Goal: Check status: Check status

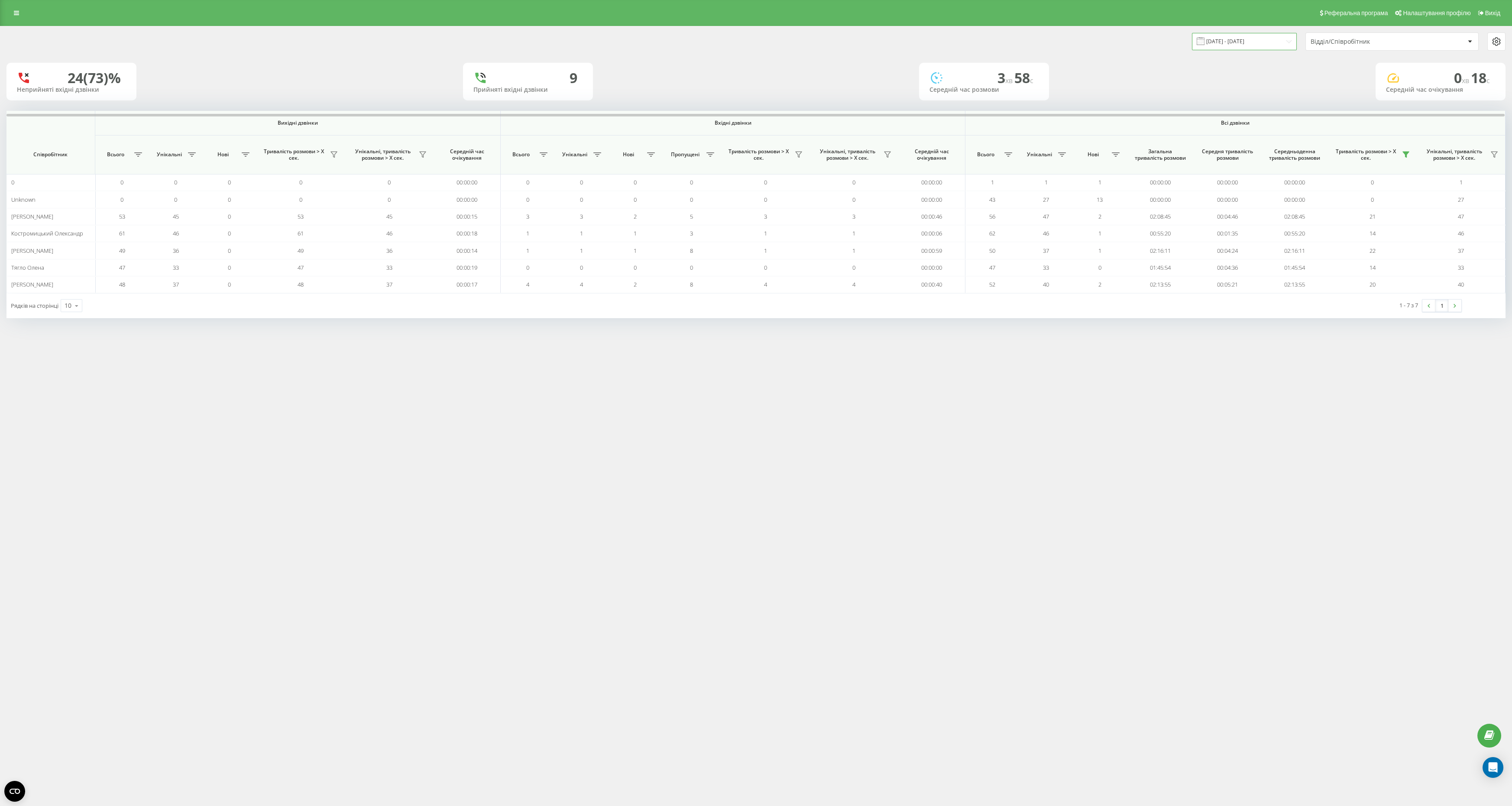
click at [1220, 43] on input "[DATE] - [DATE]" at bounding box center [1244, 41] width 105 height 17
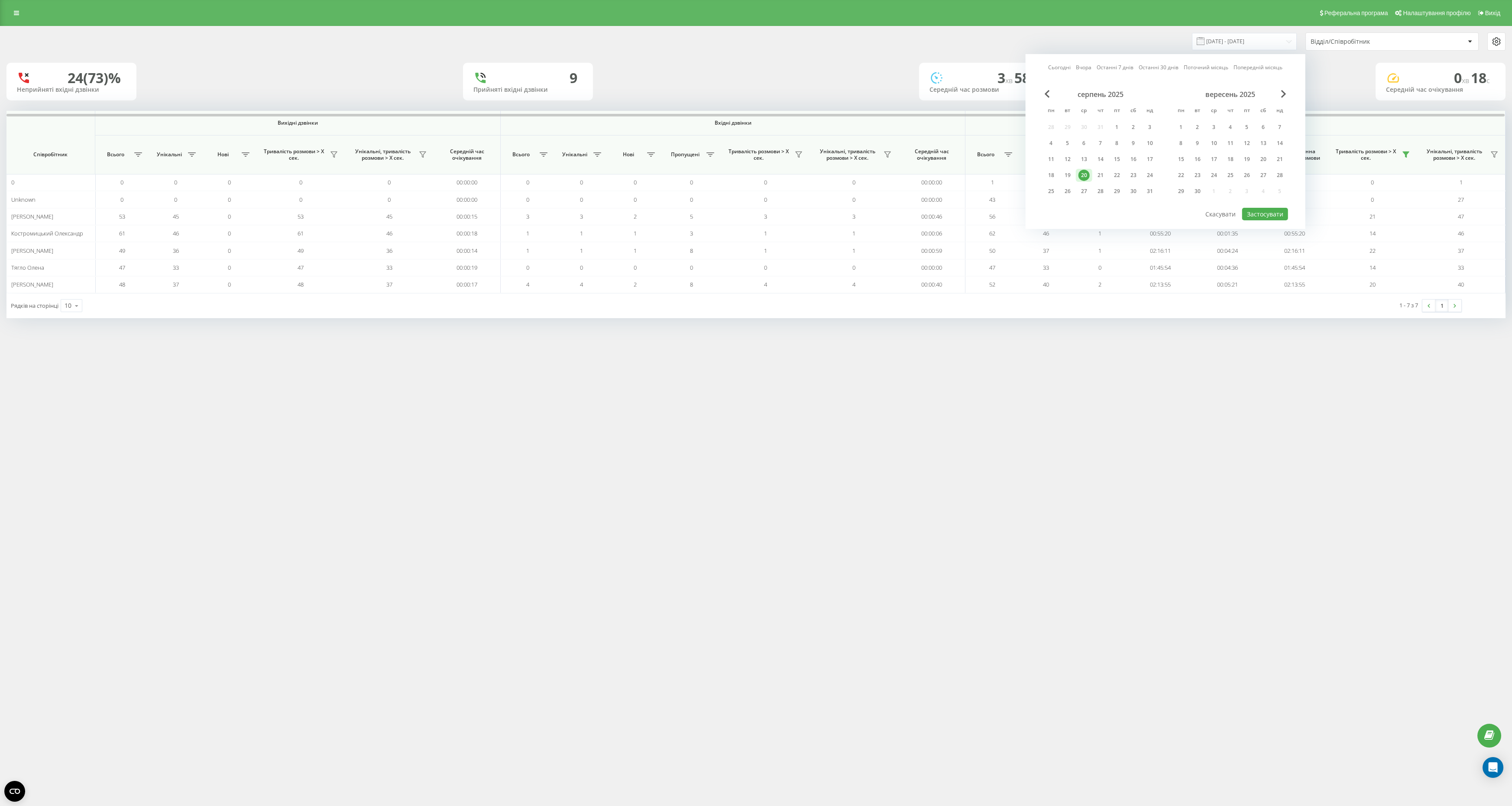
click at [1086, 173] on div "20" at bounding box center [1084, 175] width 11 height 11
click at [1278, 212] on button "Застосувати" at bounding box center [1265, 214] width 46 height 12
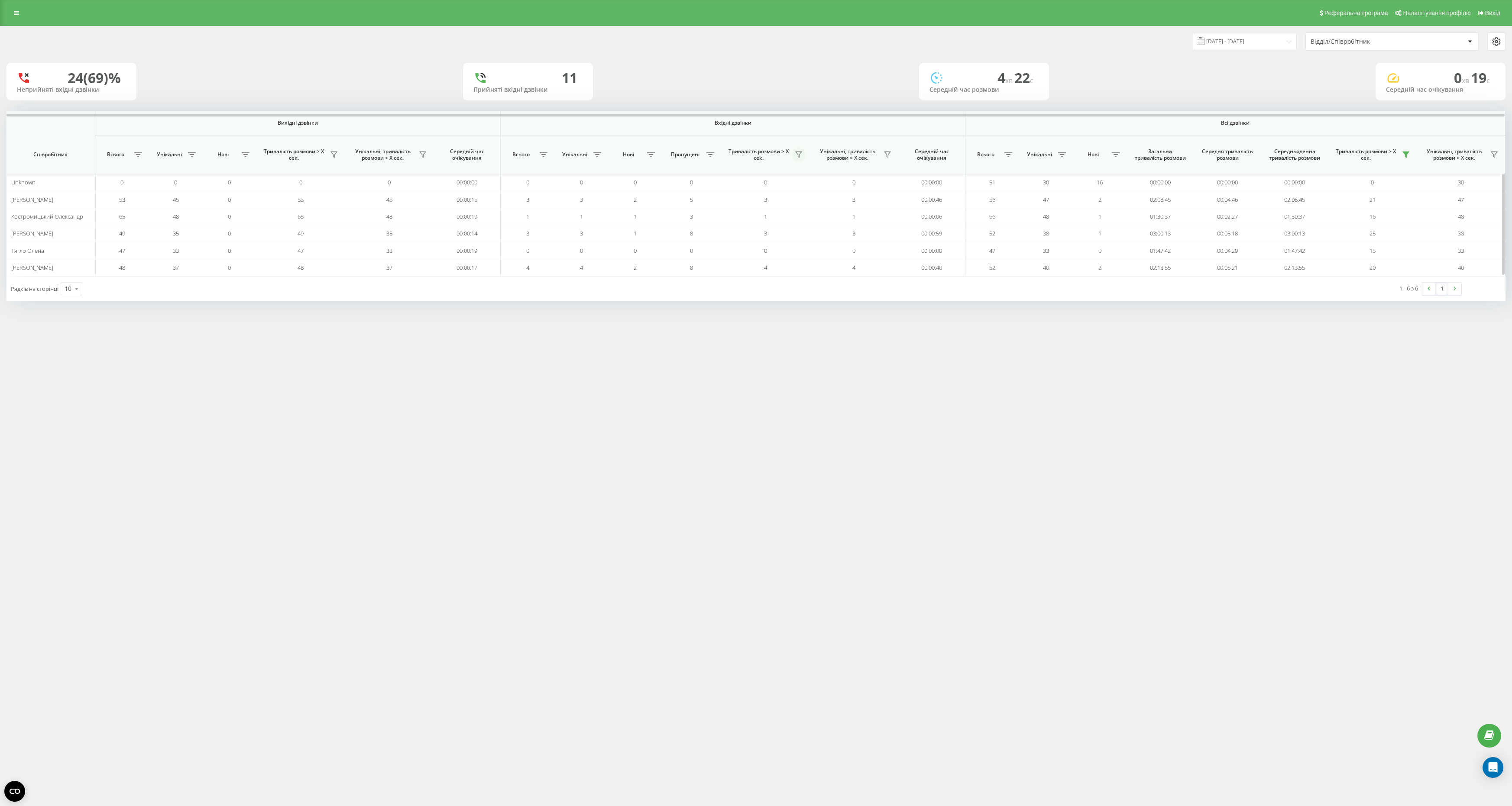
click at [799, 155] on icon at bounding box center [799, 155] width 7 height 7
click at [746, 193] on label "понад 1 хвилину" at bounding box center [744, 192] width 97 height 8
radio input "true"
click at [774, 239] on button "Застосувати" at bounding box center [775, 248] width 55 height 18
drag, startPoint x: 762, startPoint y: 160, endPoint x: 727, endPoint y: 151, distance: 36.1
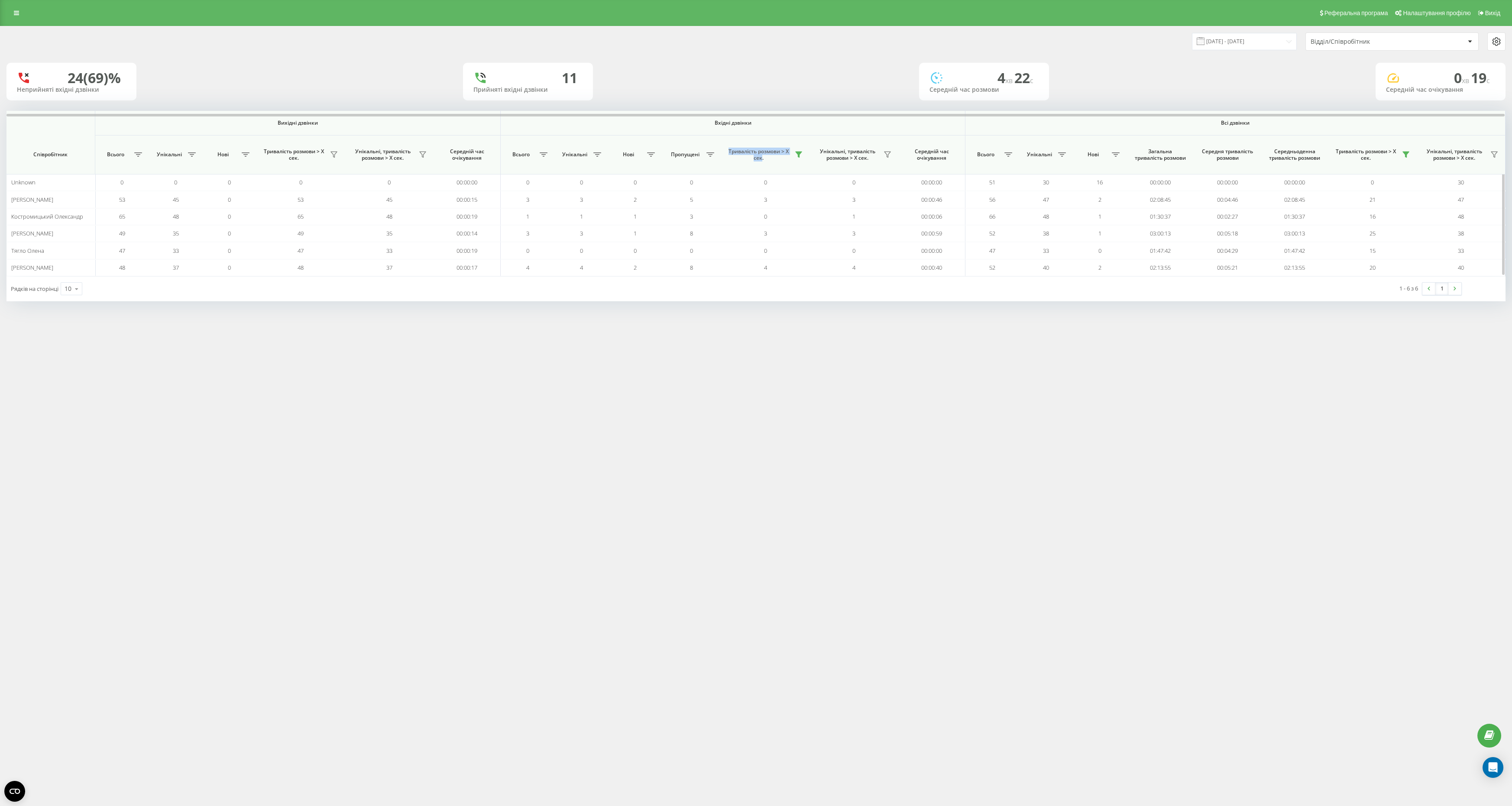
click at [727, 151] on span "Тривалість розмови > Х сек." at bounding box center [759, 154] width 67 height 13
click at [727, 151] on span "Тривалість розмови > Х сек." at bounding box center [759, 154] width 67 height 13
drag, startPoint x: 727, startPoint y: 151, endPoint x: 766, endPoint y: 160, distance: 40.0
click at [766, 160] on span "Тривалість розмови > Х сек." at bounding box center [759, 154] width 67 height 13
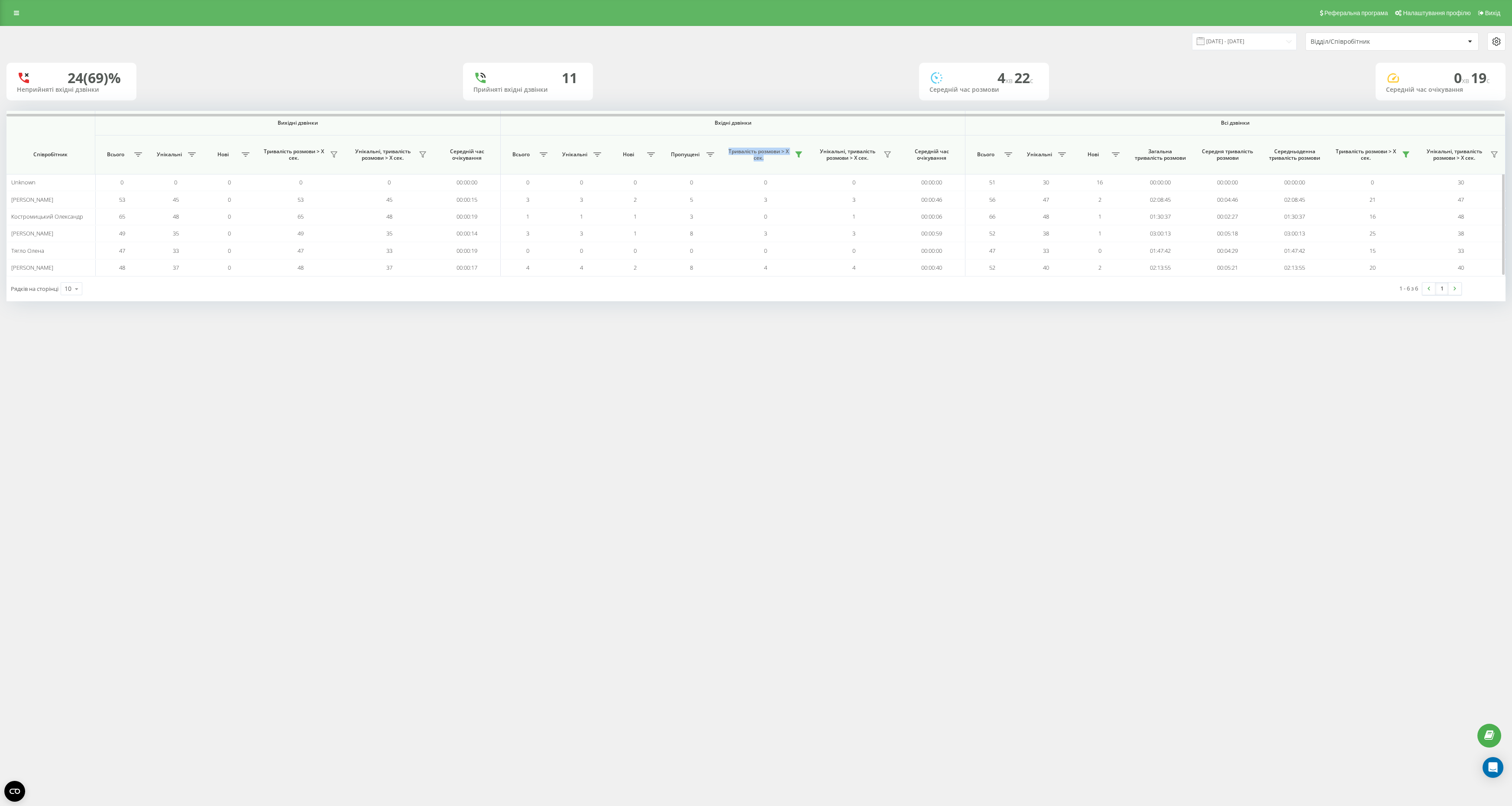
drag, startPoint x: 766, startPoint y: 160, endPoint x: 727, endPoint y: 149, distance: 40.5
click at [727, 150] on span "Тривалість розмови > Х сек." at bounding box center [759, 154] width 67 height 13
click at [727, 149] on span "Тривалість розмови > Х сек." at bounding box center [759, 154] width 67 height 13
drag, startPoint x: 727, startPoint y: 149, endPoint x: 758, endPoint y: 158, distance: 32.3
click at [759, 159] on span "Тривалість розмови > Х сек." at bounding box center [759, 154] width 67 height 13
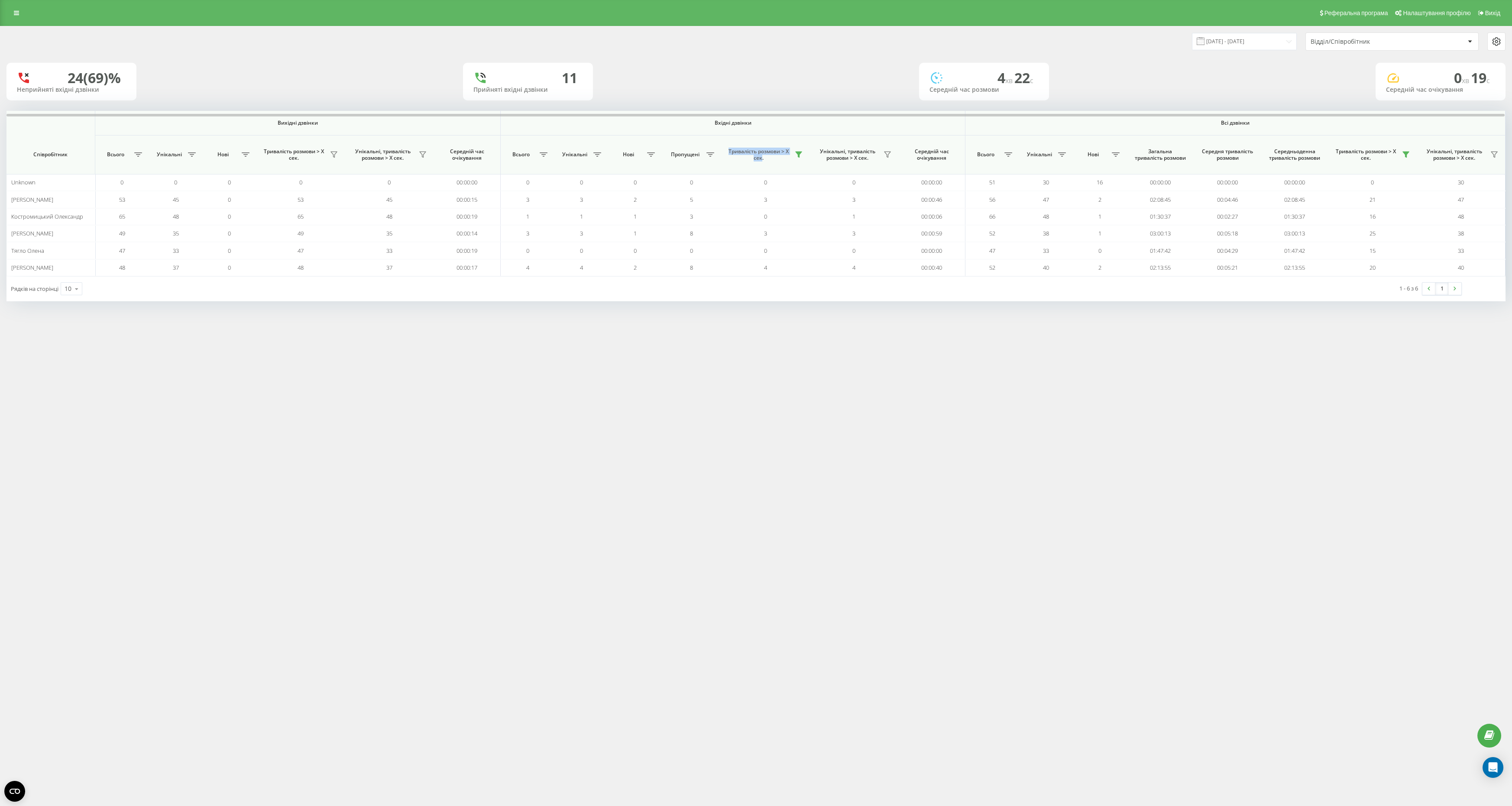
click at [738, 327] on div "Реферальна програма Налаштування профілю Вихід 20.08.2025 - 20.08.2025 Відділ/С…" at bounding box center [756, 403] width 1512 height 806
drag, startPoint x: 62, startPoint y: 77, endPoint x: 113, endPoint y: 94, distance: 53.8
click at [114, 94] on div "24 (69)% Неприйняті вхідні дзвінки" at bounding box center [71, 82] width 130 height 38
click at [507, 92] on div "Прийняті вхідні дзвінки" at bounding box center [528, 90] width 109 height 8
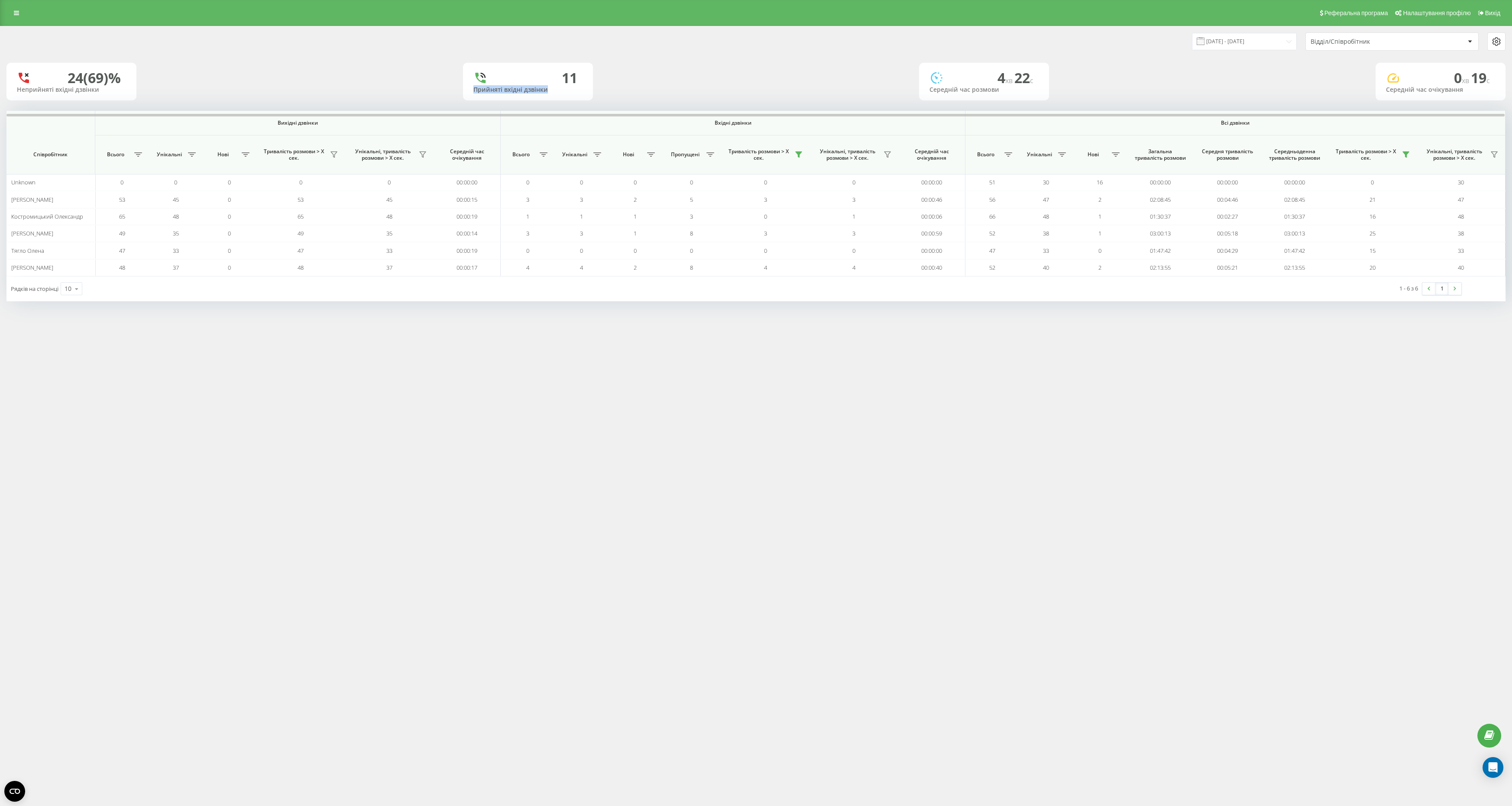
click at [507, 92] on div "Прийняті вхідні дзвінки" at bounding box center [528, 90] width 109 height 8
click at [532, 92] on div "Прийняті вхідні дзвінки" at bounding box center [528, 90] width 109 height 8
click at [741, 336] on div "Реферальна програма Налаштування профілю Вихід 20.08.2025 - 20.08.2025 Відділ/С…" at bounding box center [756, 403] width 1512 height 806
click at [1409, 153] on icon at bounding box center [1406, 155] width 6 height 6
click at [1356, 192] on label "понад 1 хвилину" at bounding box center [1351, 192] width 97 height 8
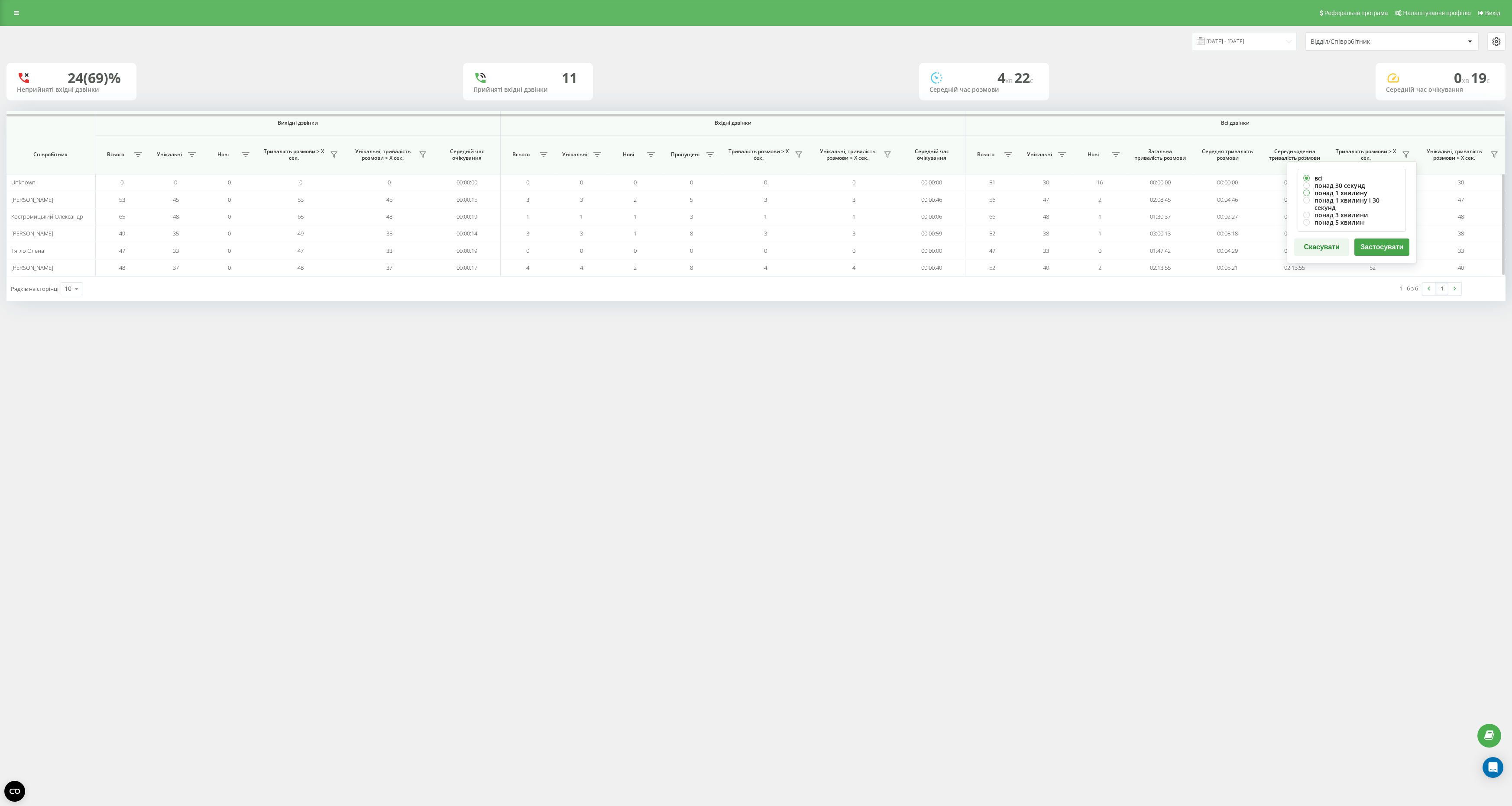
radio input "true"
click at [1377, 241] on button "Застосувати" at bounding box center [1382, 248] width 55 height 18
